Goal: Find specific page/section: Find specific page/section

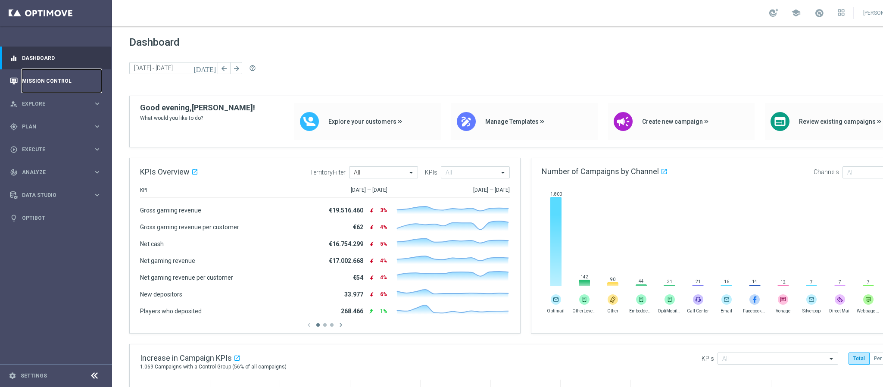
click at [73, 89] on link "Mission Control" at bounding box center [61, 80] width 79 height 23
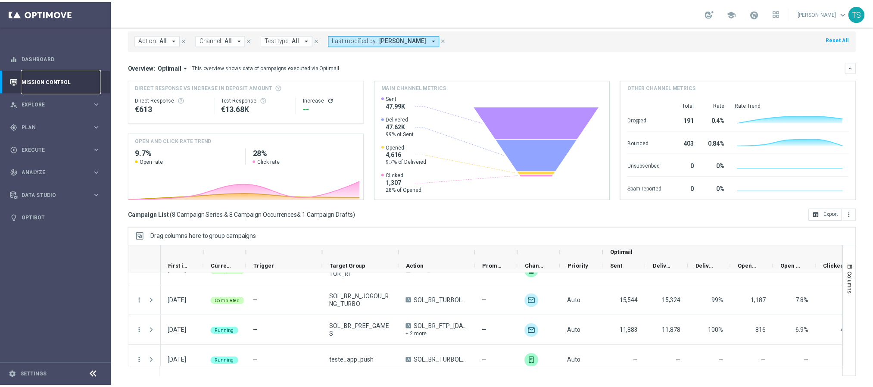
scroll to position [104, 0]
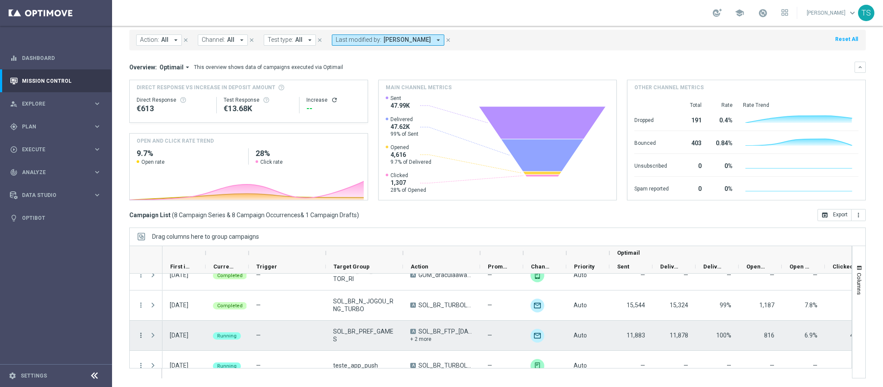
click at [142, 335] on icon "more_vert" at bounding box center [141, 335] width 8 height 8
click at [209, 259] on div "Channel Metrics" at bounding box center [198, 257] width 80 height 6
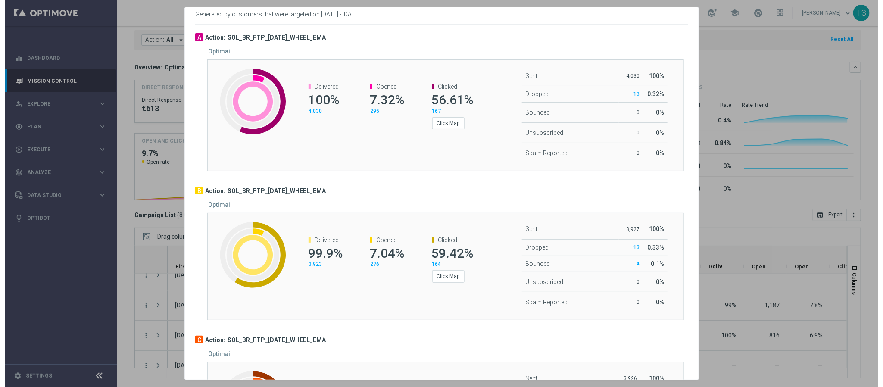
scroll to position [0, 0]
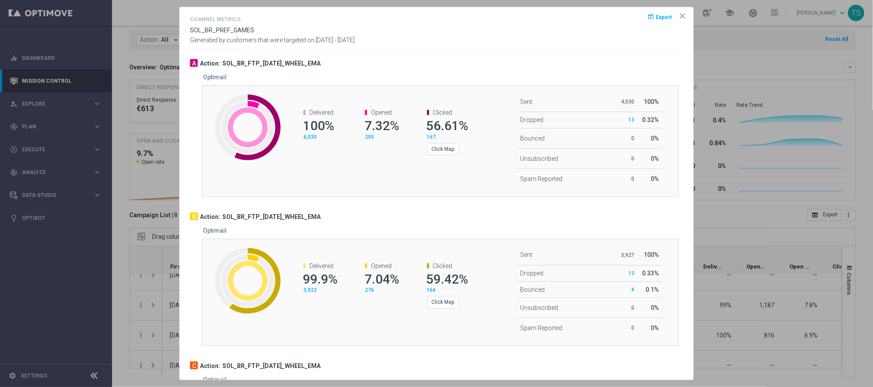
click at [678, 18] on icon "icon" at bounding box center [682, 16] width 9 height 9
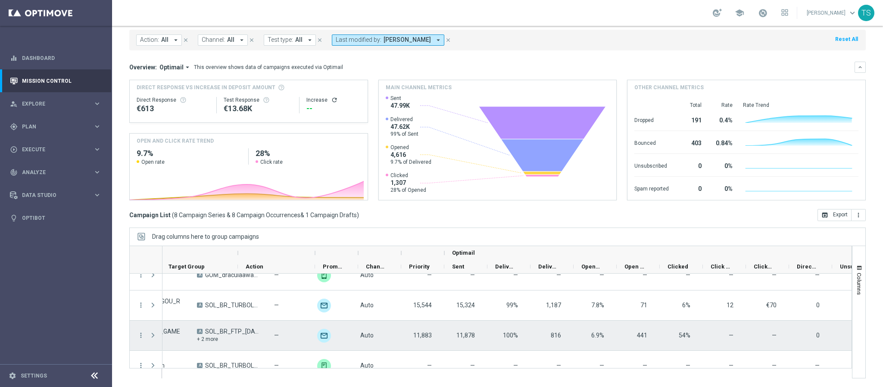
scroll to position [0, 213]
